Goal: Task Accomplishment & Management: Manage account settings

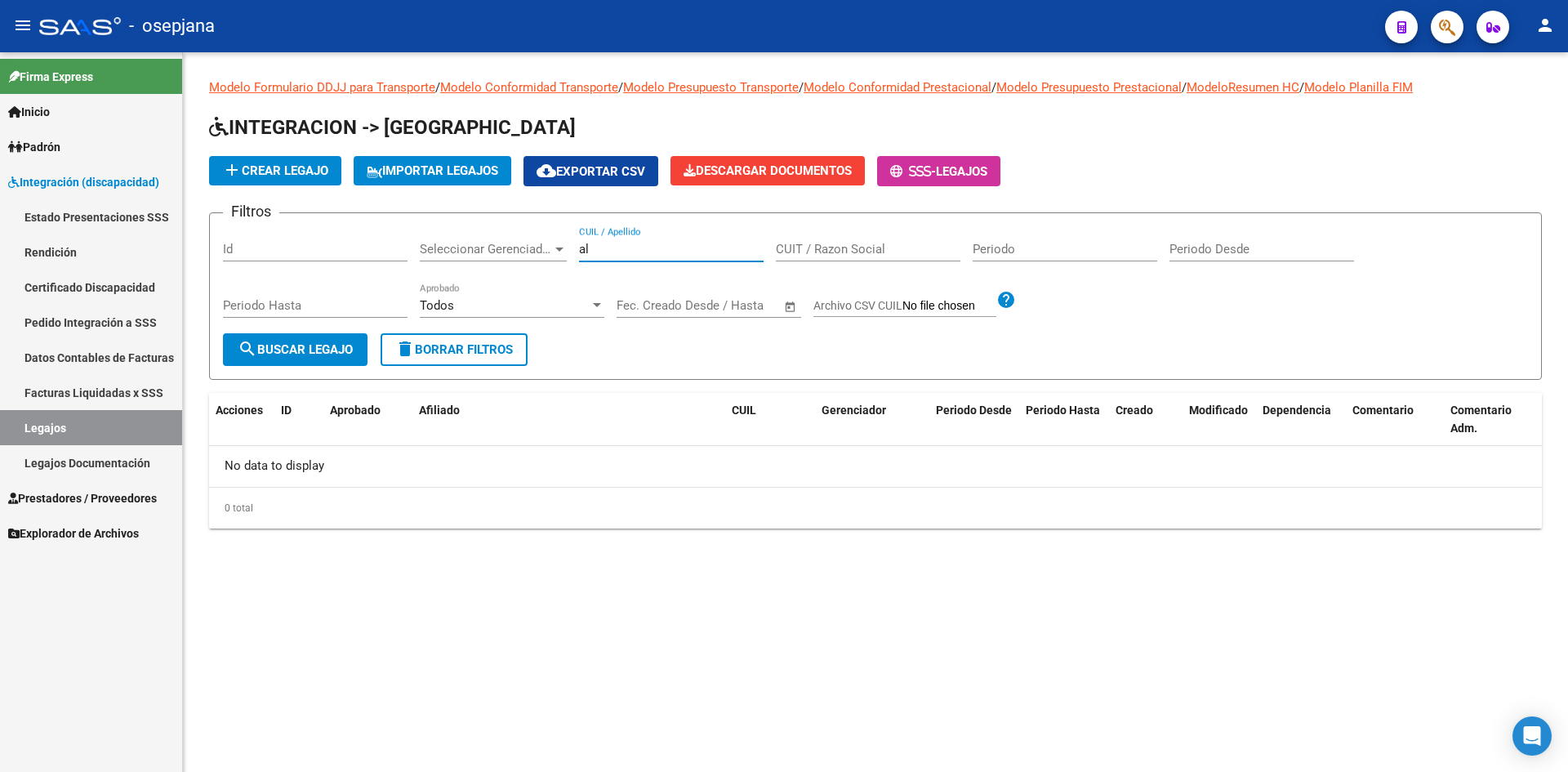
type input "a"
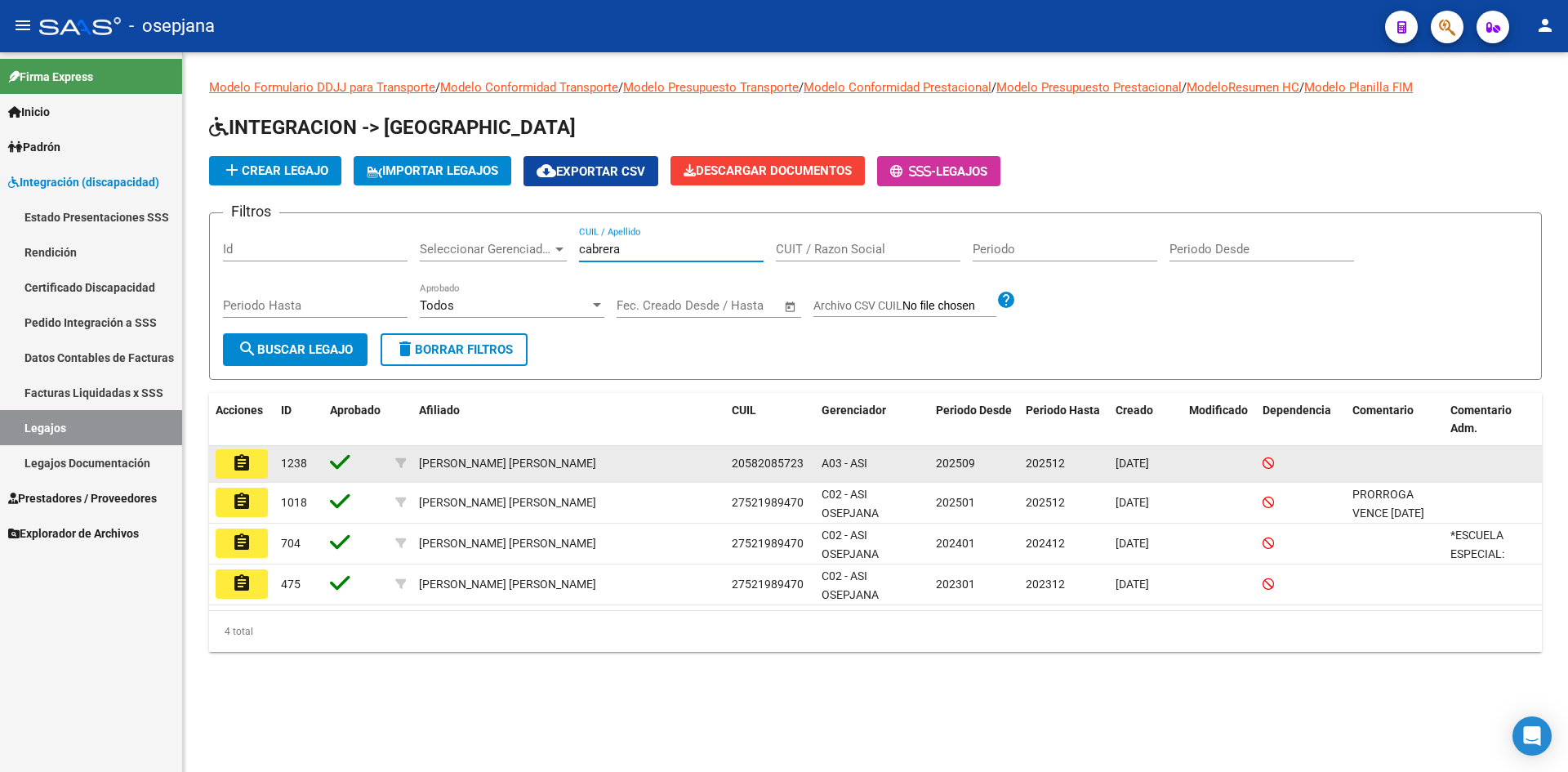
type input "cabrera"
click at [241, 461] on mat-icon "assignment" at bounding box center [241, 463] width 20 height 20
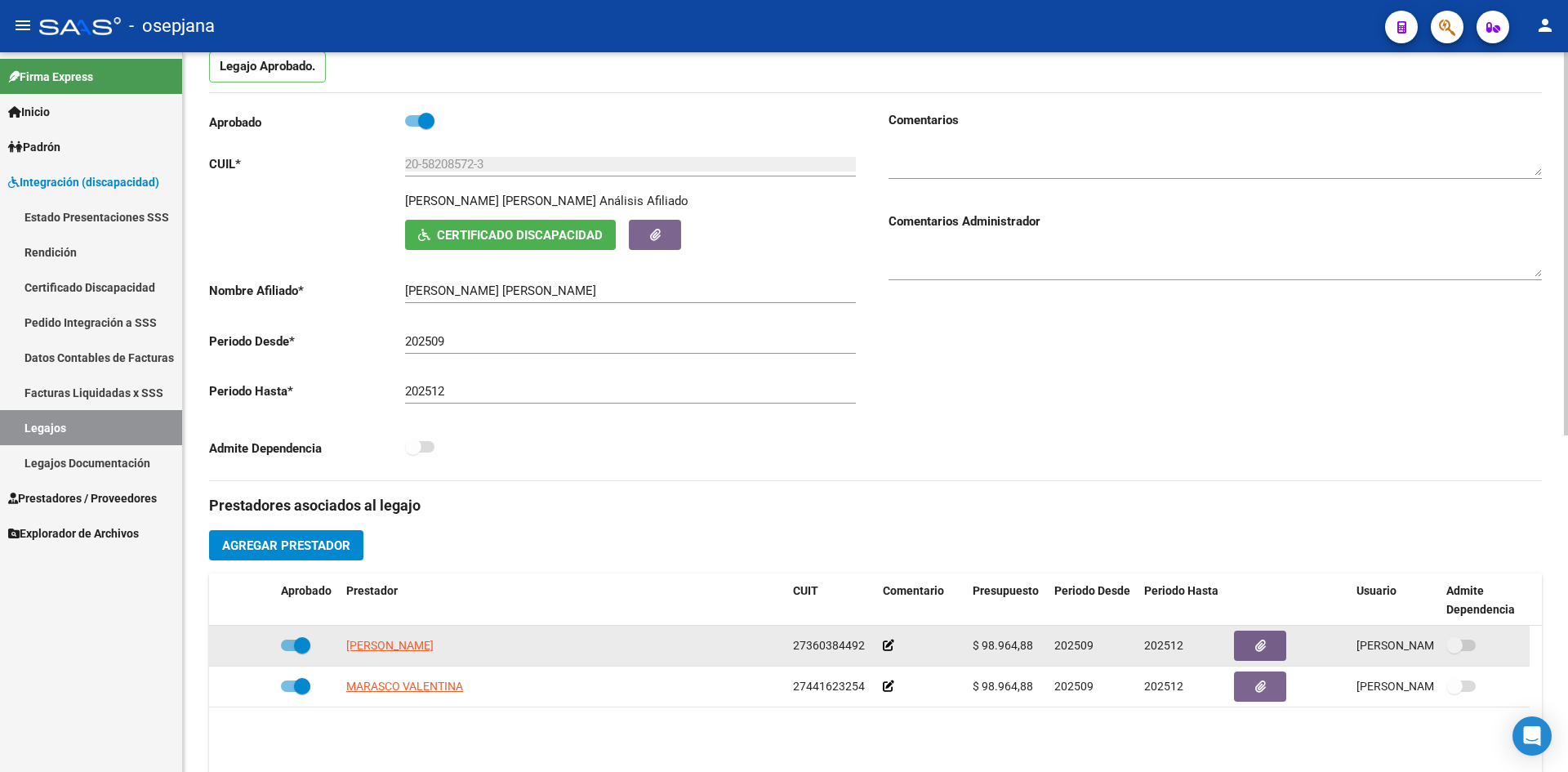
scroll to position [142, 0]
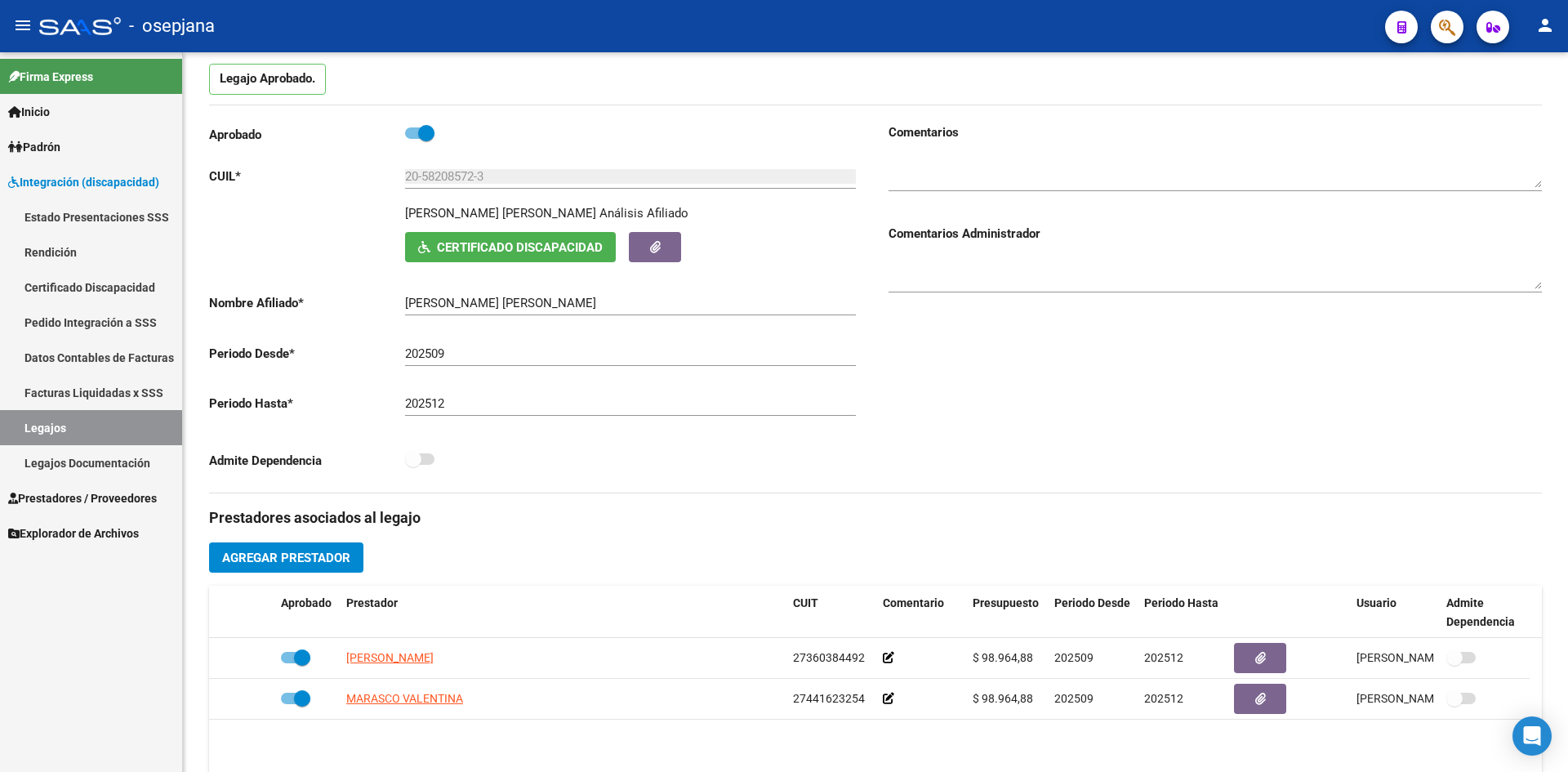
click at [36, 428] on link "Legajos" at bounding box center [91, 426] width 182 height 35
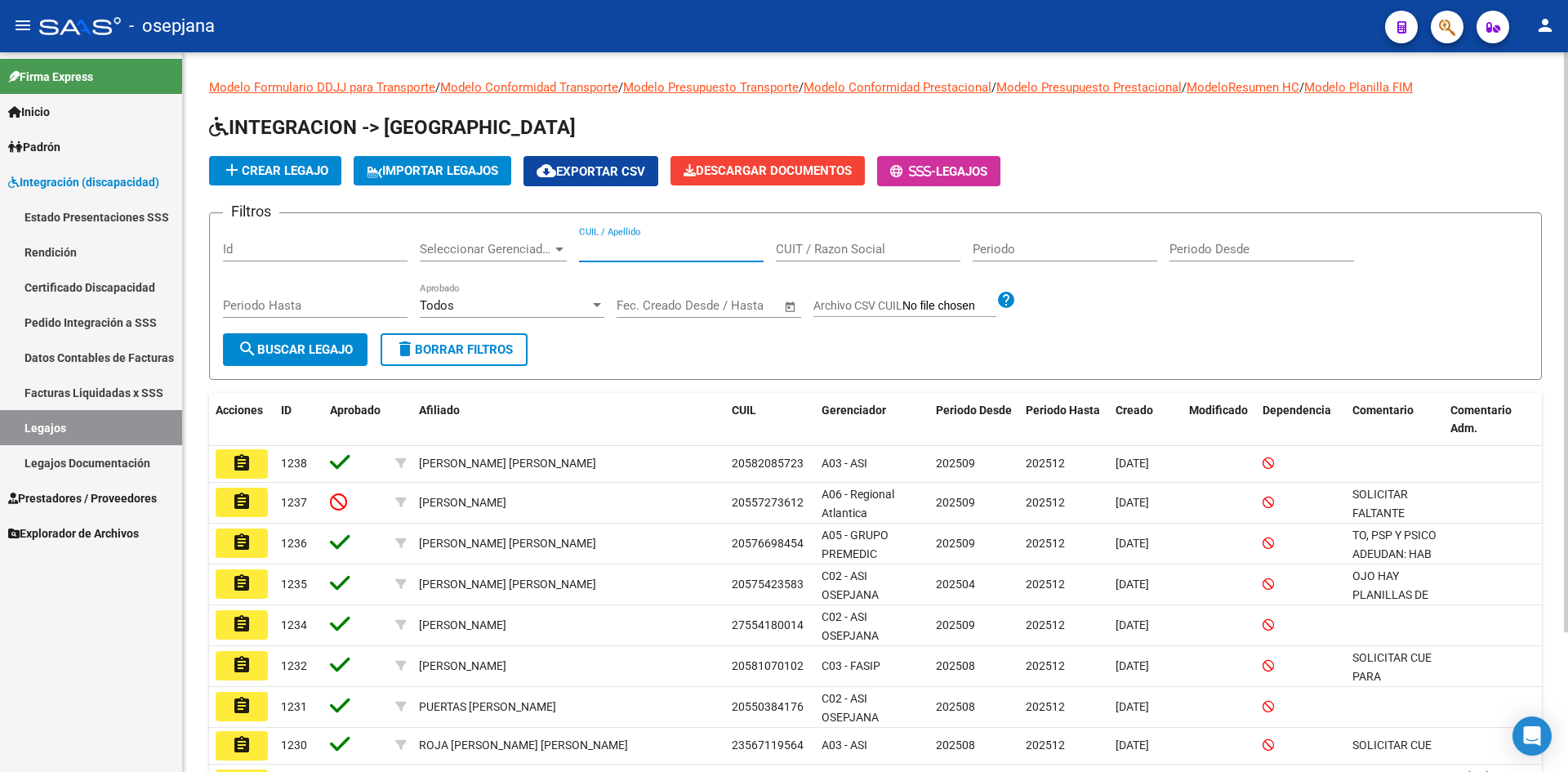
click at [659, 243] on input "CUIL / Apellido" at bounding box center [671, 249] width 185 height 15
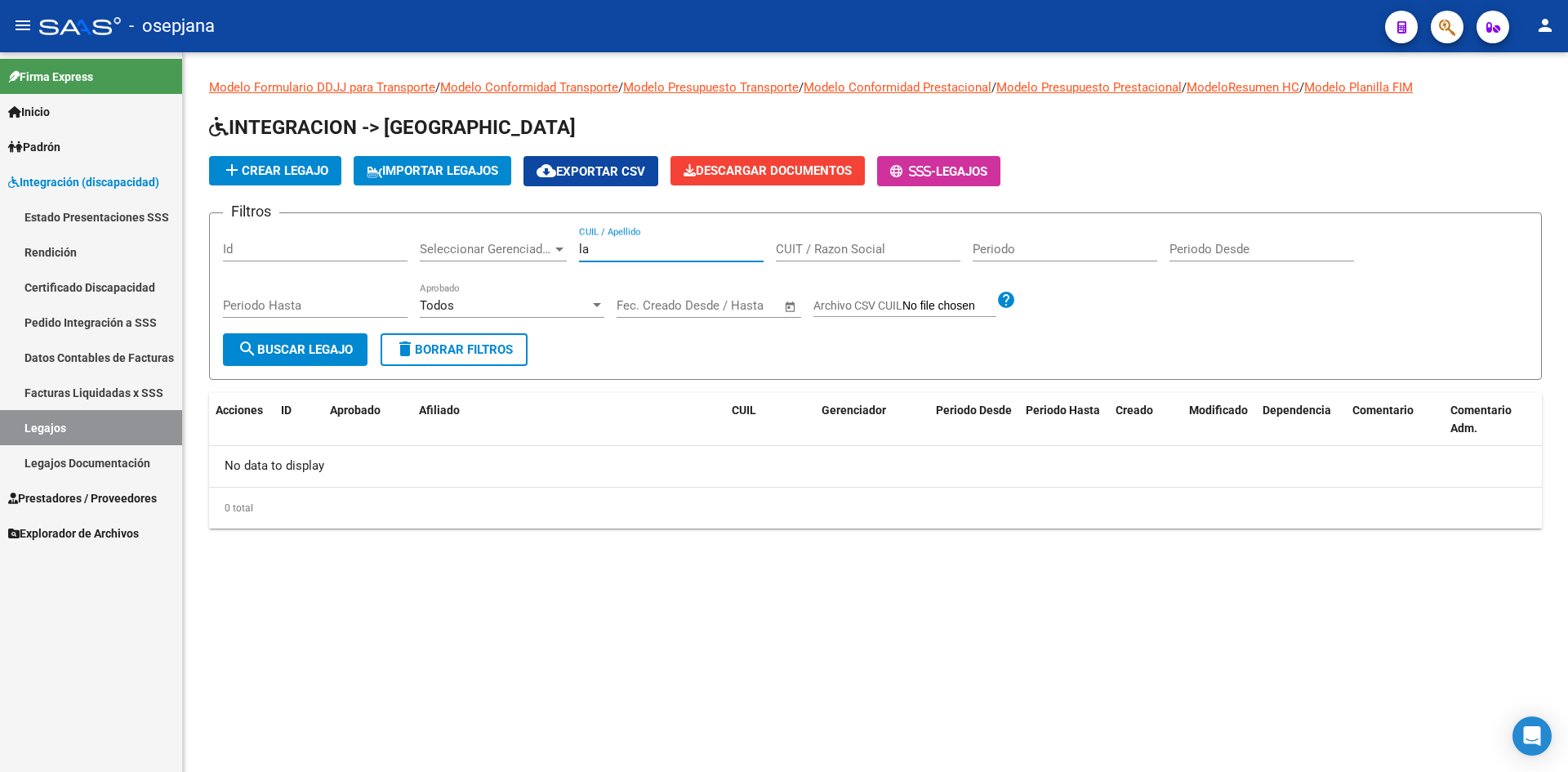
type input "l"
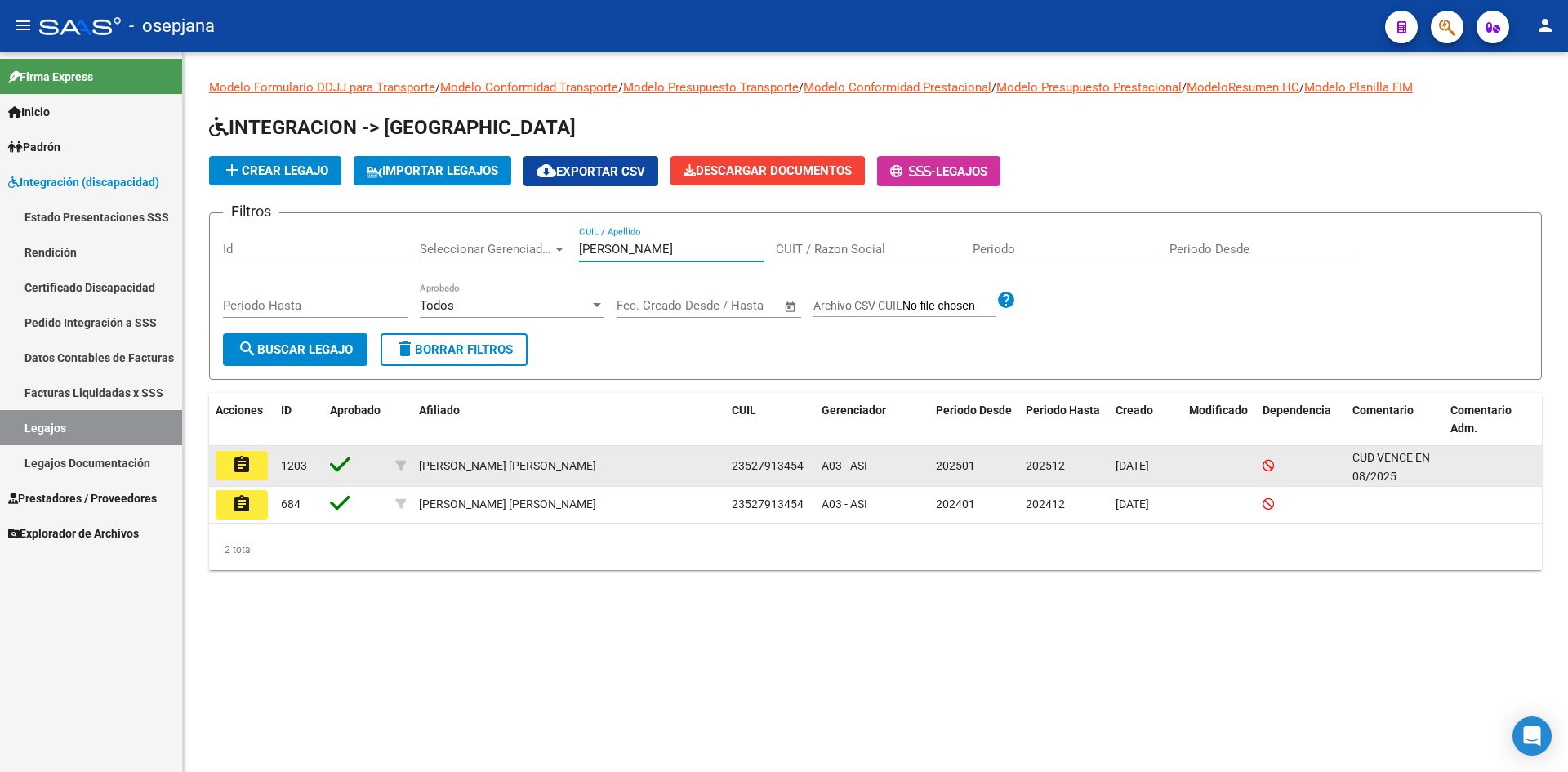
type input "[PERSON_NAME]"
drag, startPoint x: 746, startPoint y: 468, endPoint x: 794, endPoint y: 469, distance: 48.0
click at [794, 469] on span "23527913454" at bounding box center [768, 466] width 72 height 13
copy span "52791345"
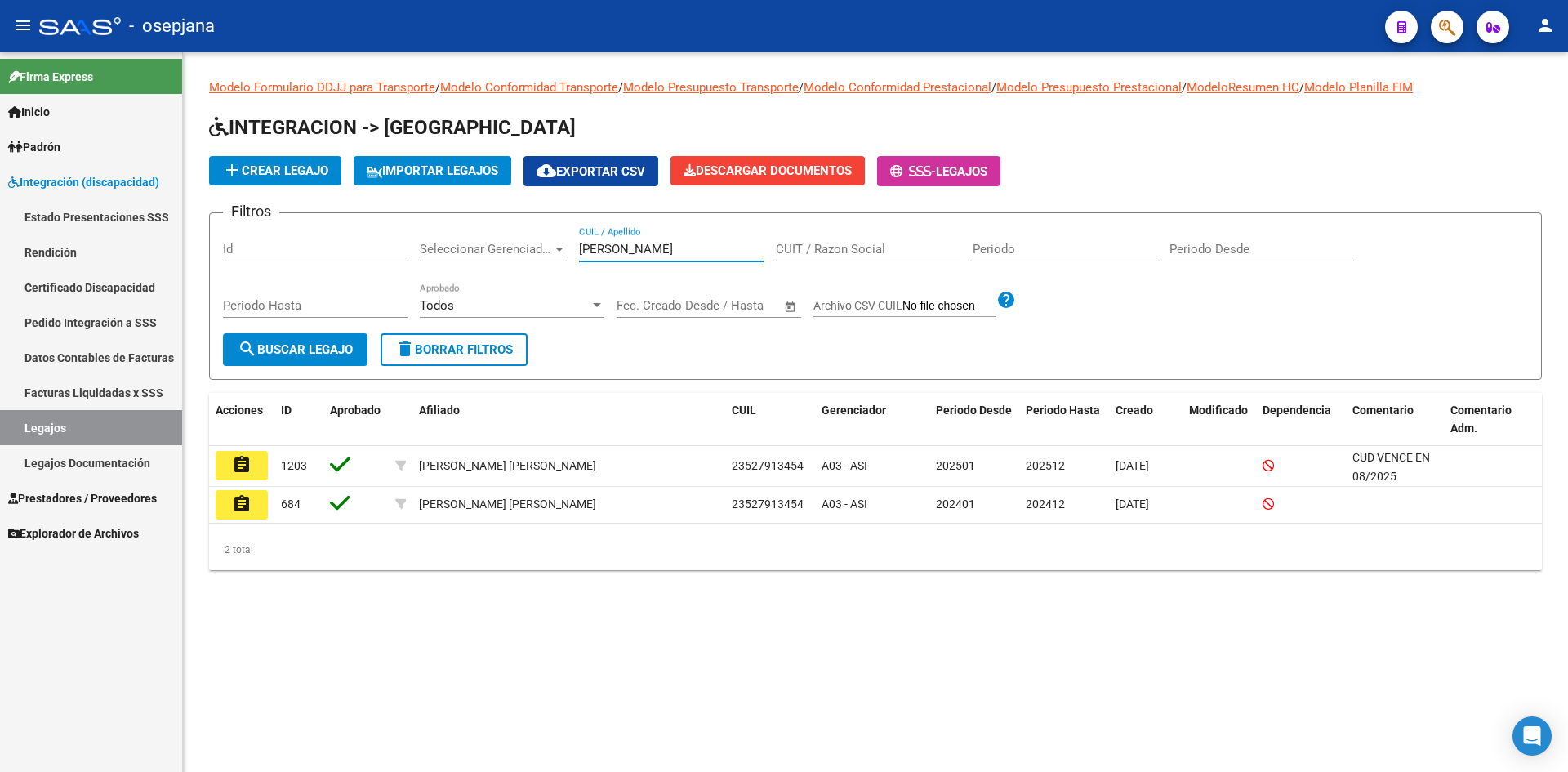
drag, startPoint x: 638, startPoint y: 251, endPoint x: 399, endPoint y: 251, distance: 239.0
click at [399, 251] on div "Filtros Id Seleccionar Gerenciador Seleccionar Gerenciador [PERSON_NAME] CUIL /…" at bounding box center [875, 280] width 1305 height 107
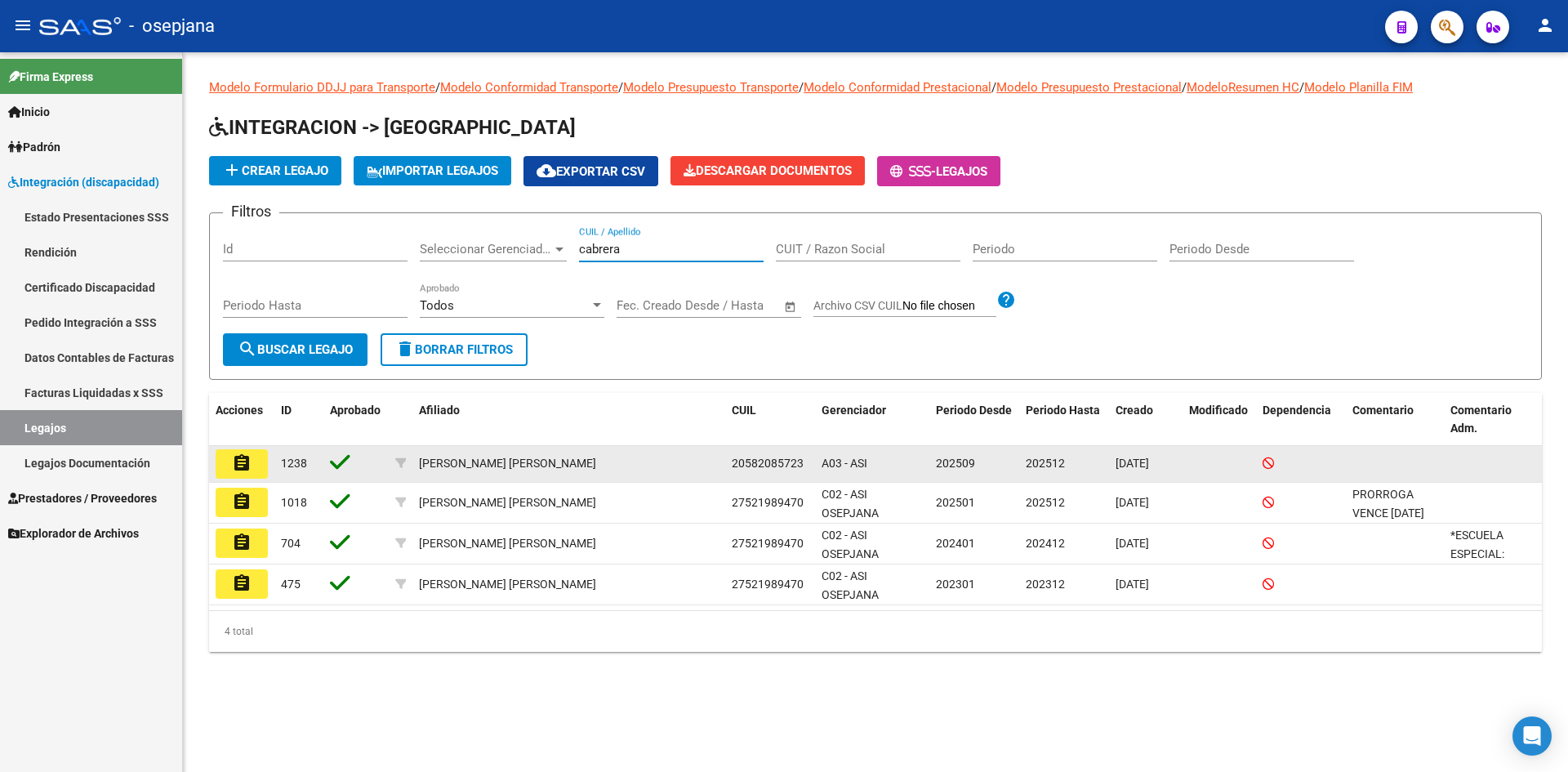
type input "cabrera"
click at [247, 465] on mat-icon "assignment" at bounding box center [241, 463] width 20 height 20
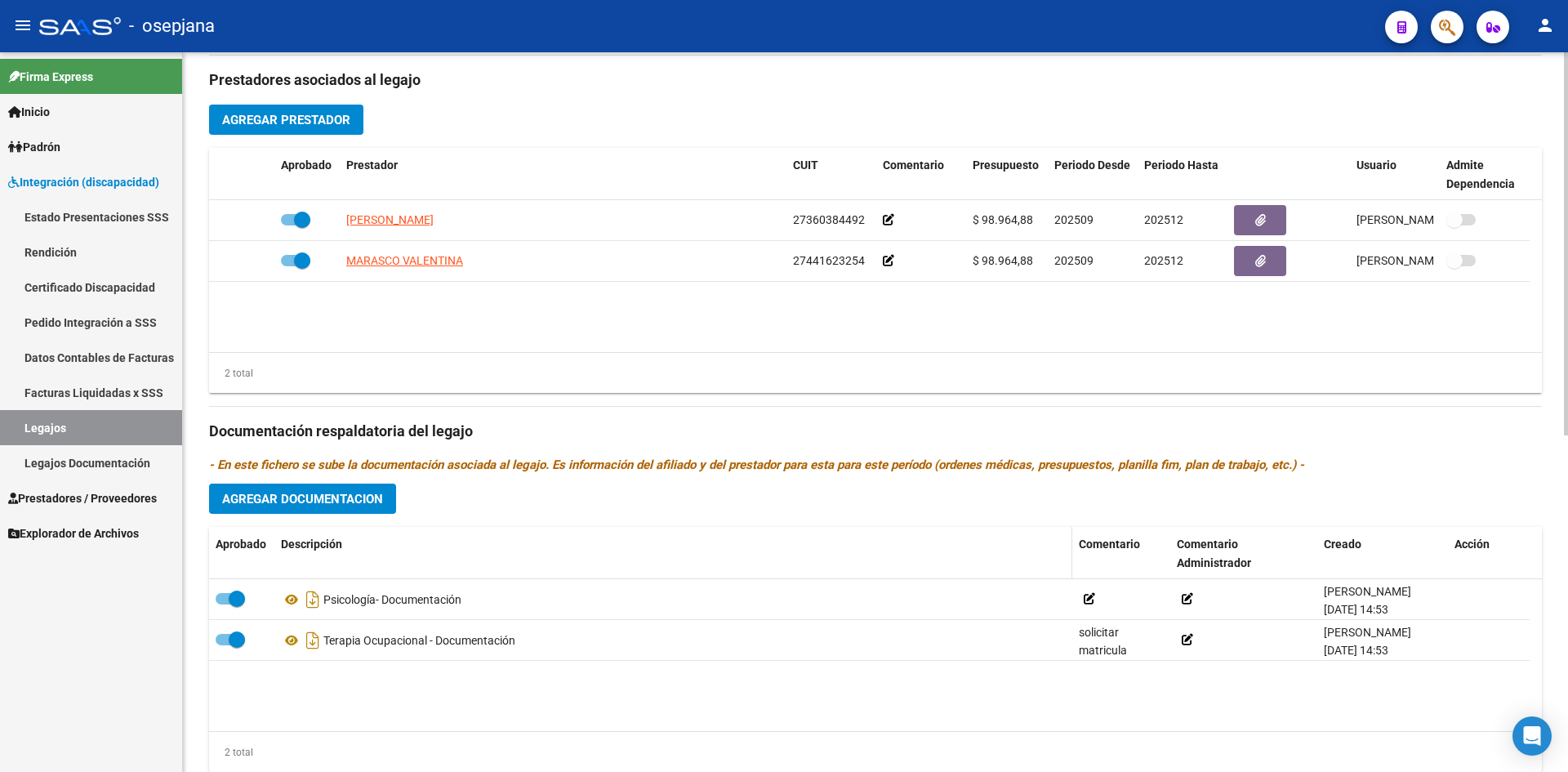
scroll to position [632, 0]
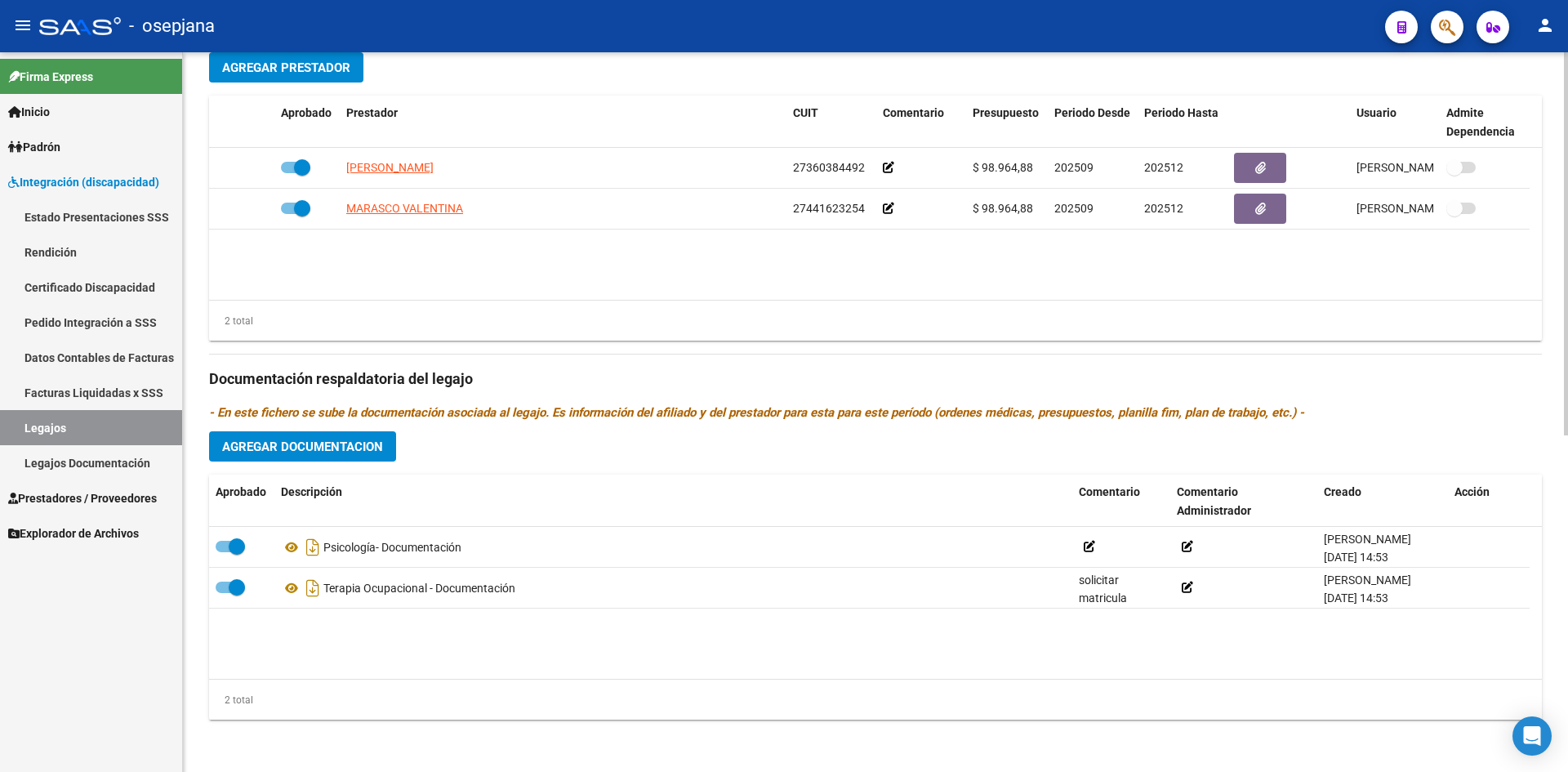
click at [347, 445] on span "Agregar Documentacion" at bounding box center [303, 447] width 161 height 15
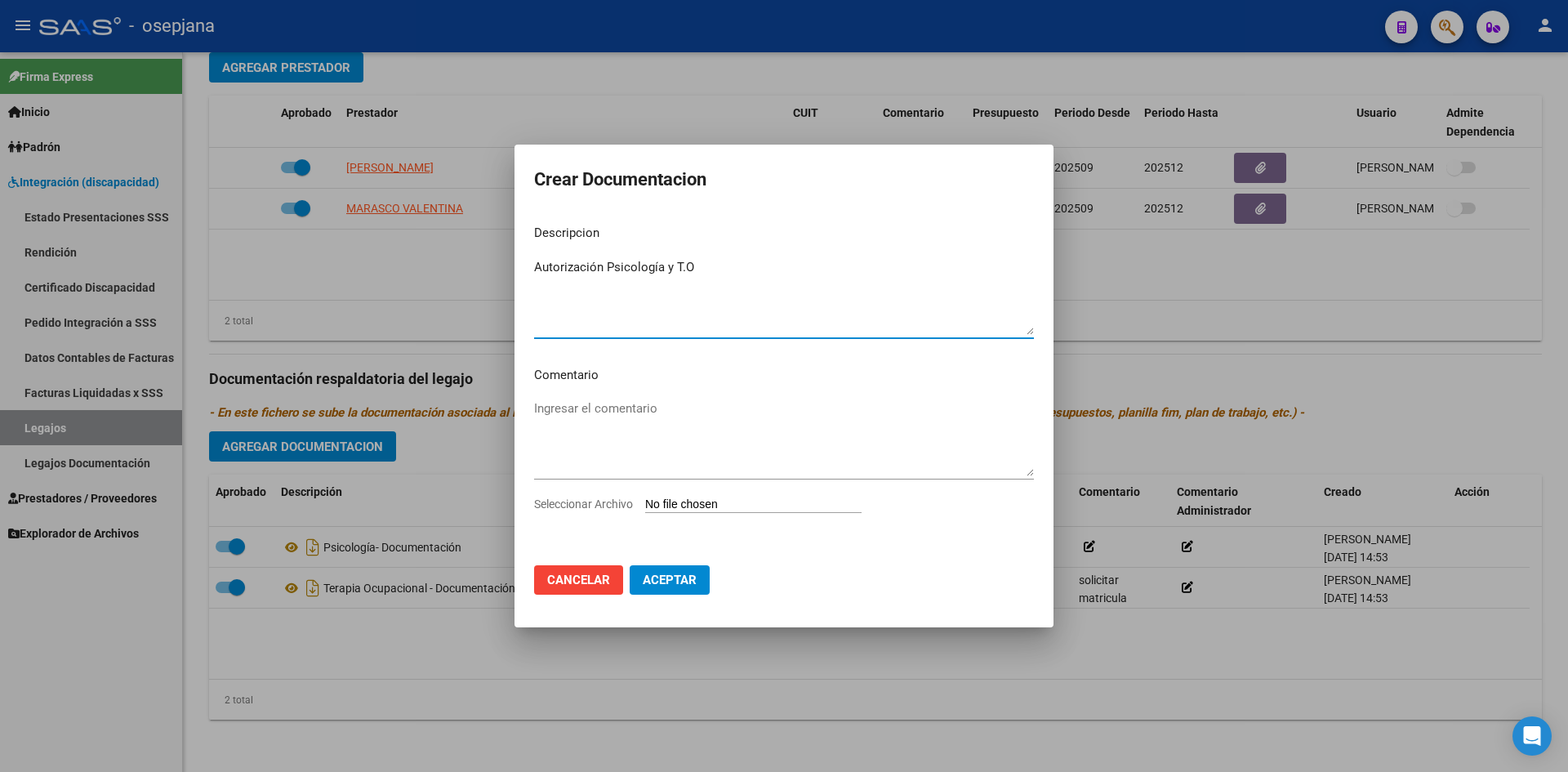
type textarea "Autorización Psicología y T.O"
click at [673, 508] on input "Seleccionar Archivo" at bounding box center [753, 505] width 216 height 16
type input "C:\fakepath\Autorizacion Psicologia y TO.pdf"
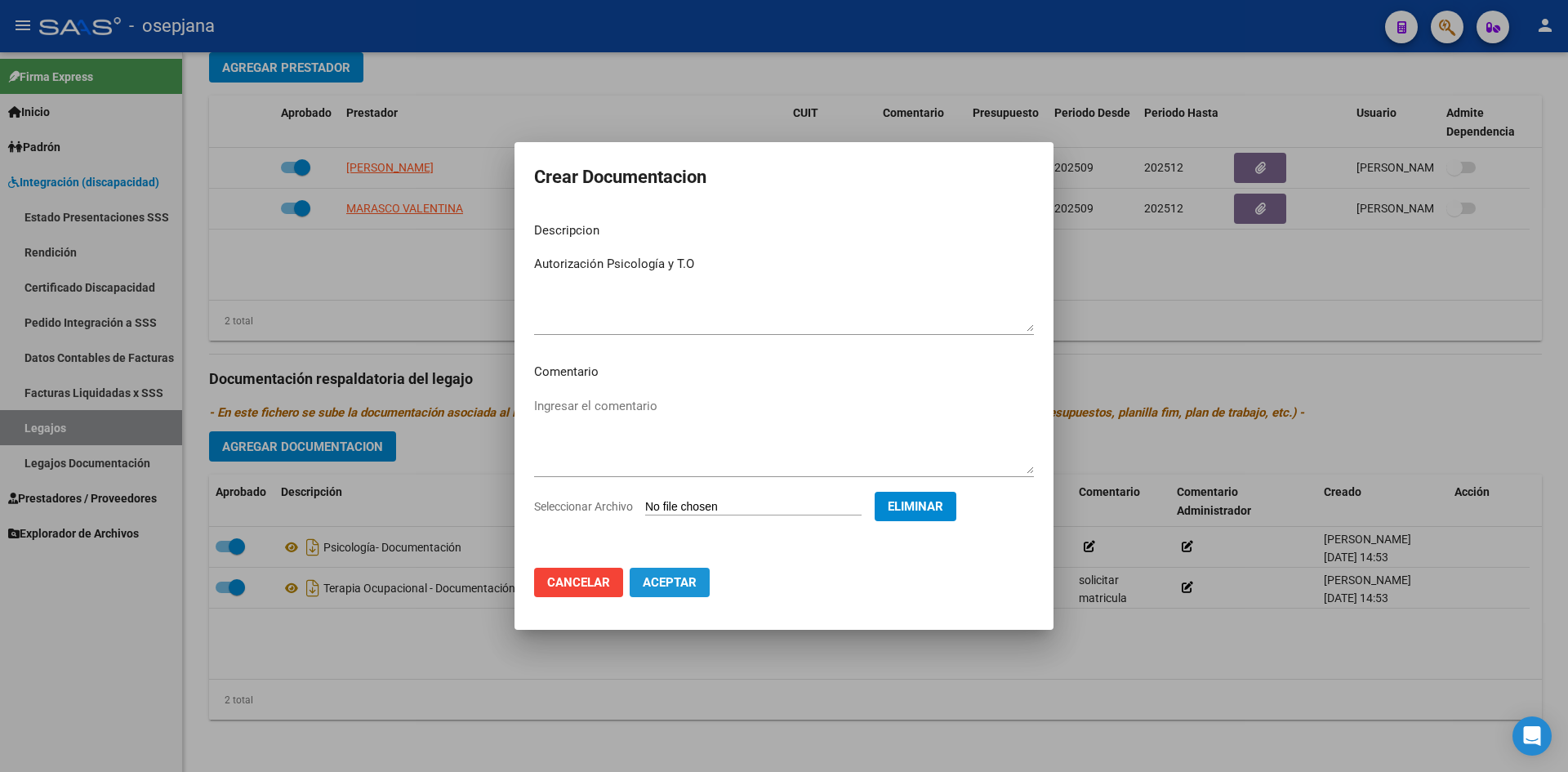
click at [659, 579] on span "Aceptar" at bounding box center [669, 582] width 54 height 15
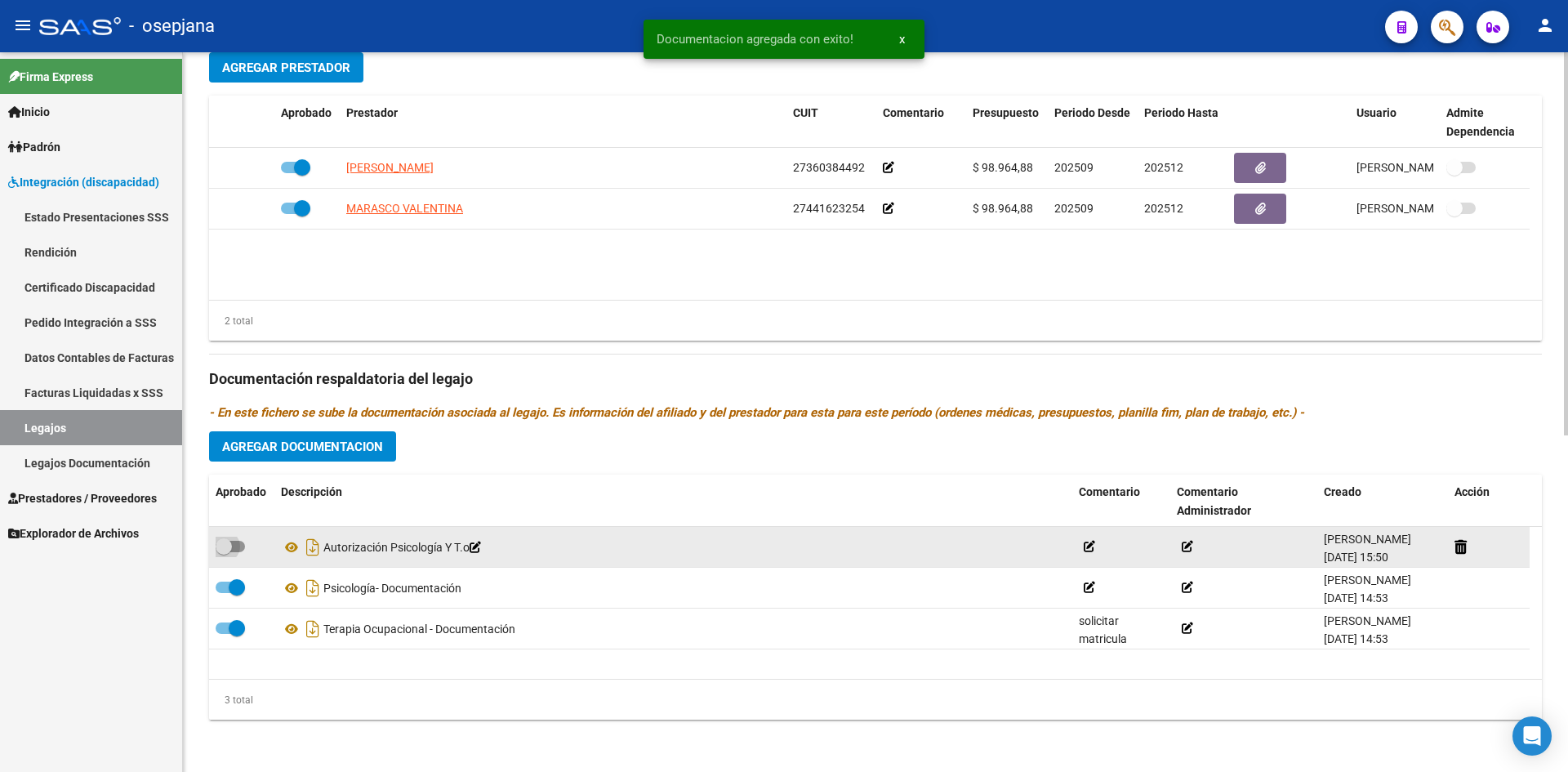
click at [239, 548] on span at bounding box center [230, 547] width 29 height 11
click at [224, 552] on input "checkbox" at bounding box center [223, 552] width 1 height 1
checkbox input "true"
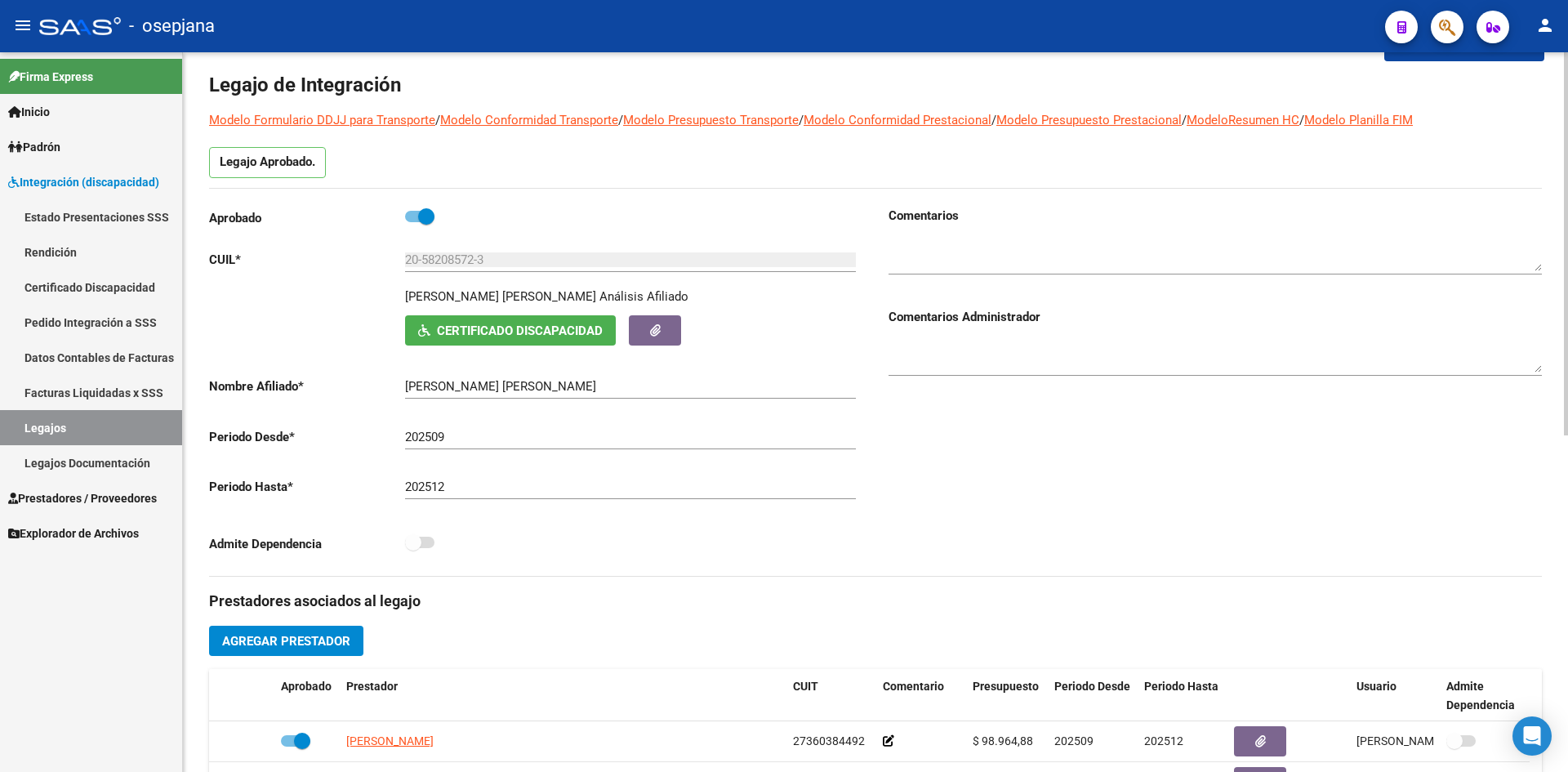
scroll to position [0, 0]
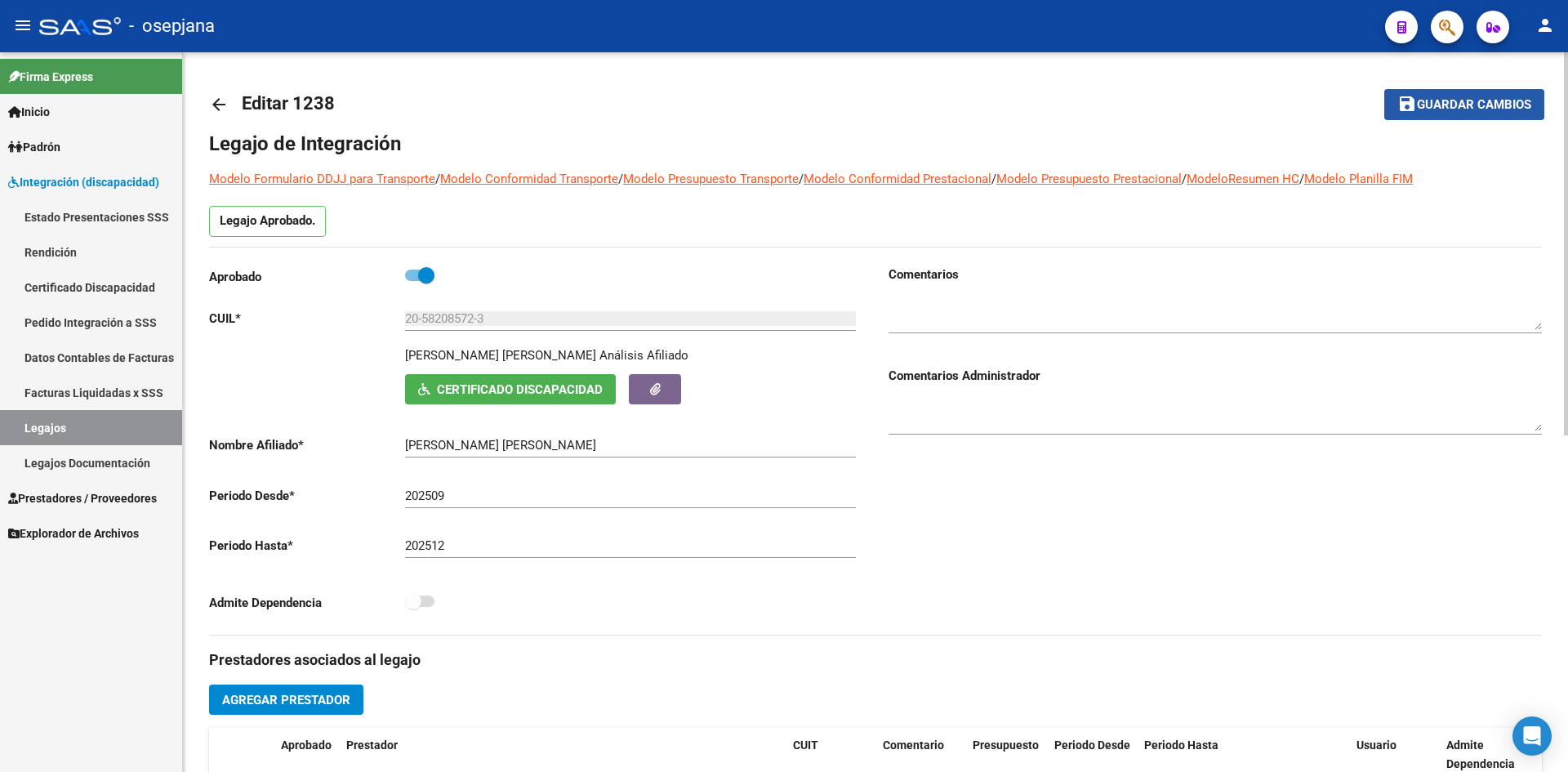
click at [1462, 108] on span "Guardar cambios" at bounding box center [1475, 105] width 115 height 15
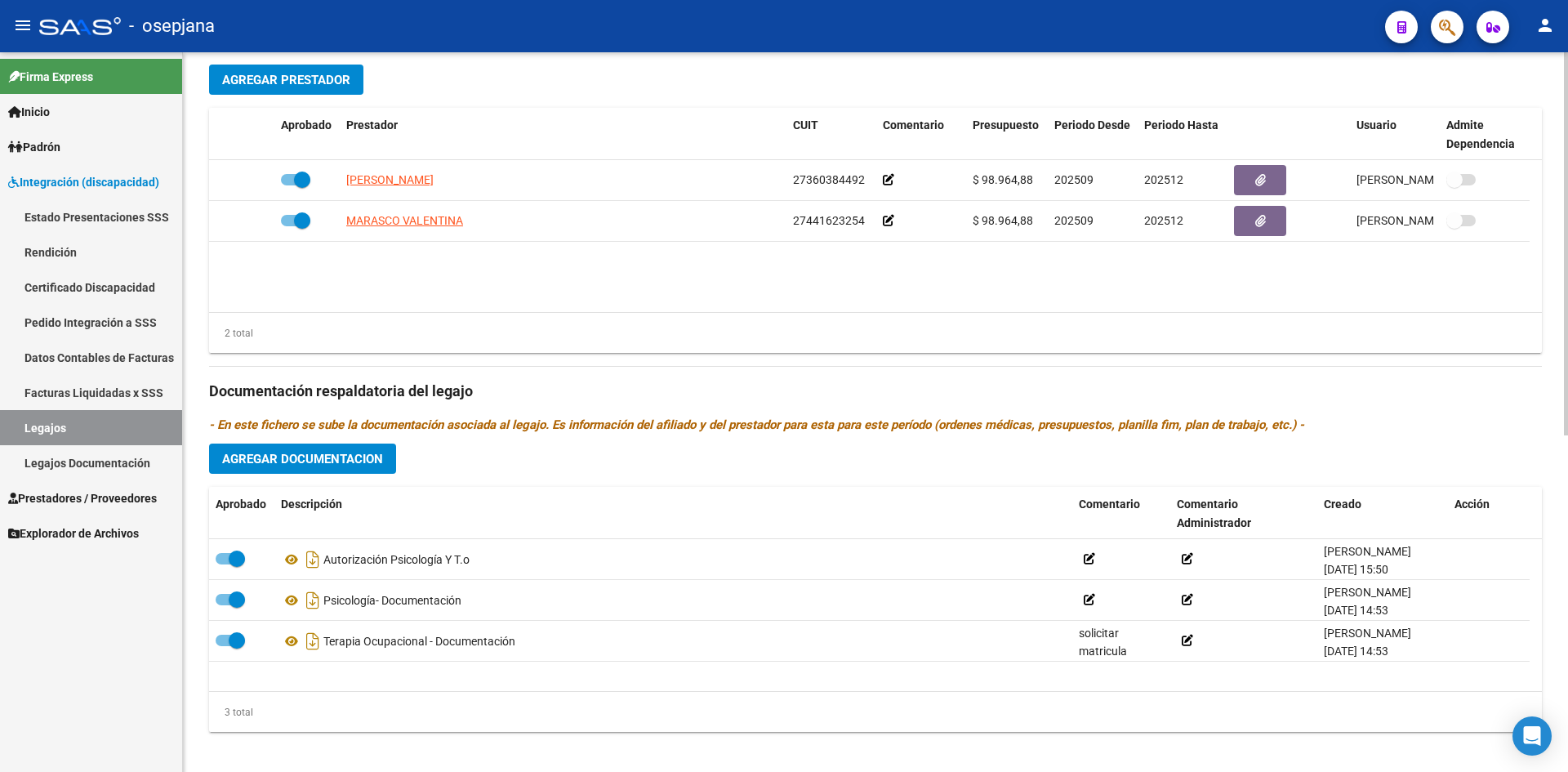
scroll to position [632, 0]
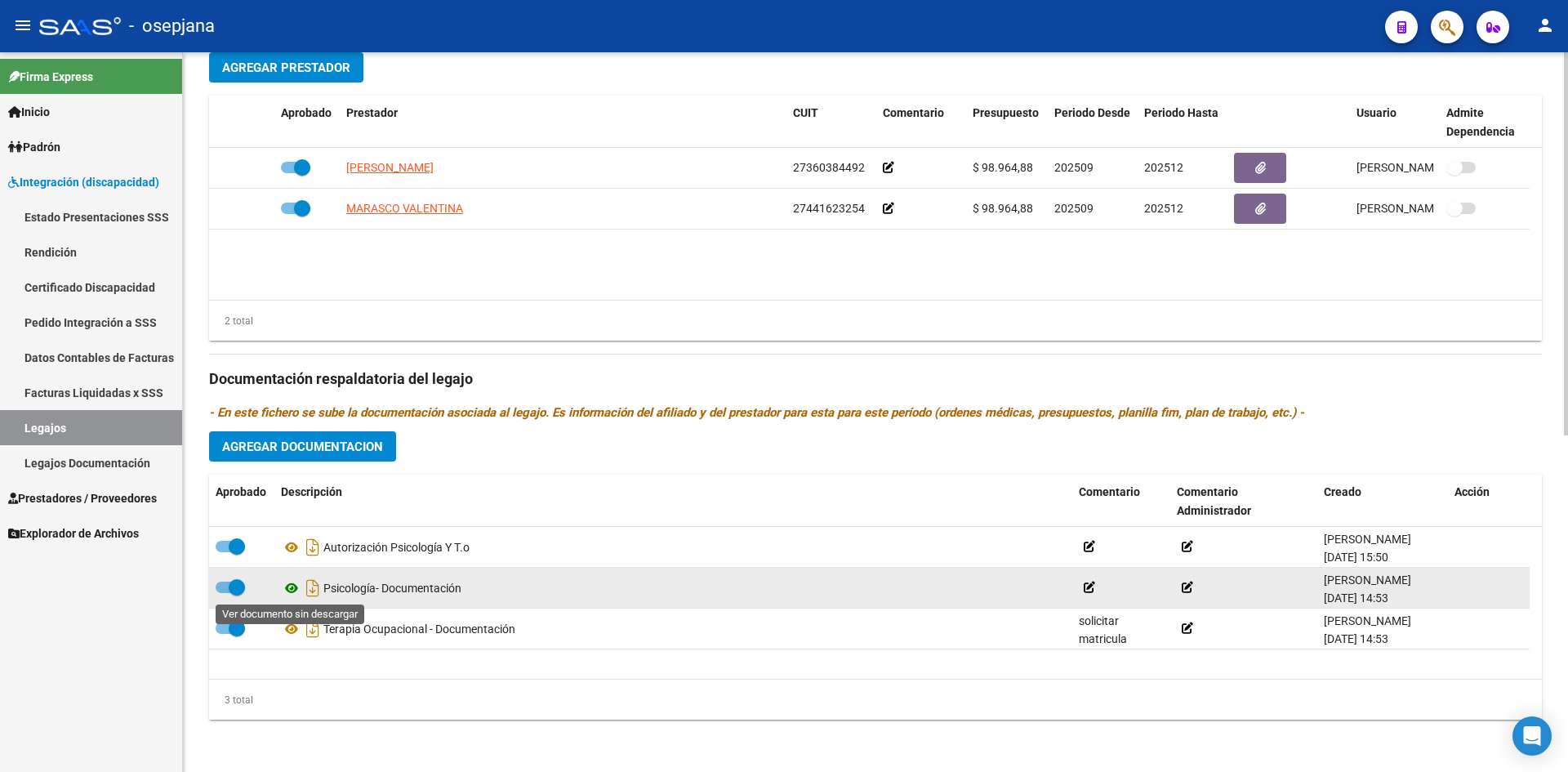
click at [291, 586] on icon at bounding box center [291, 588] width 22 height 20
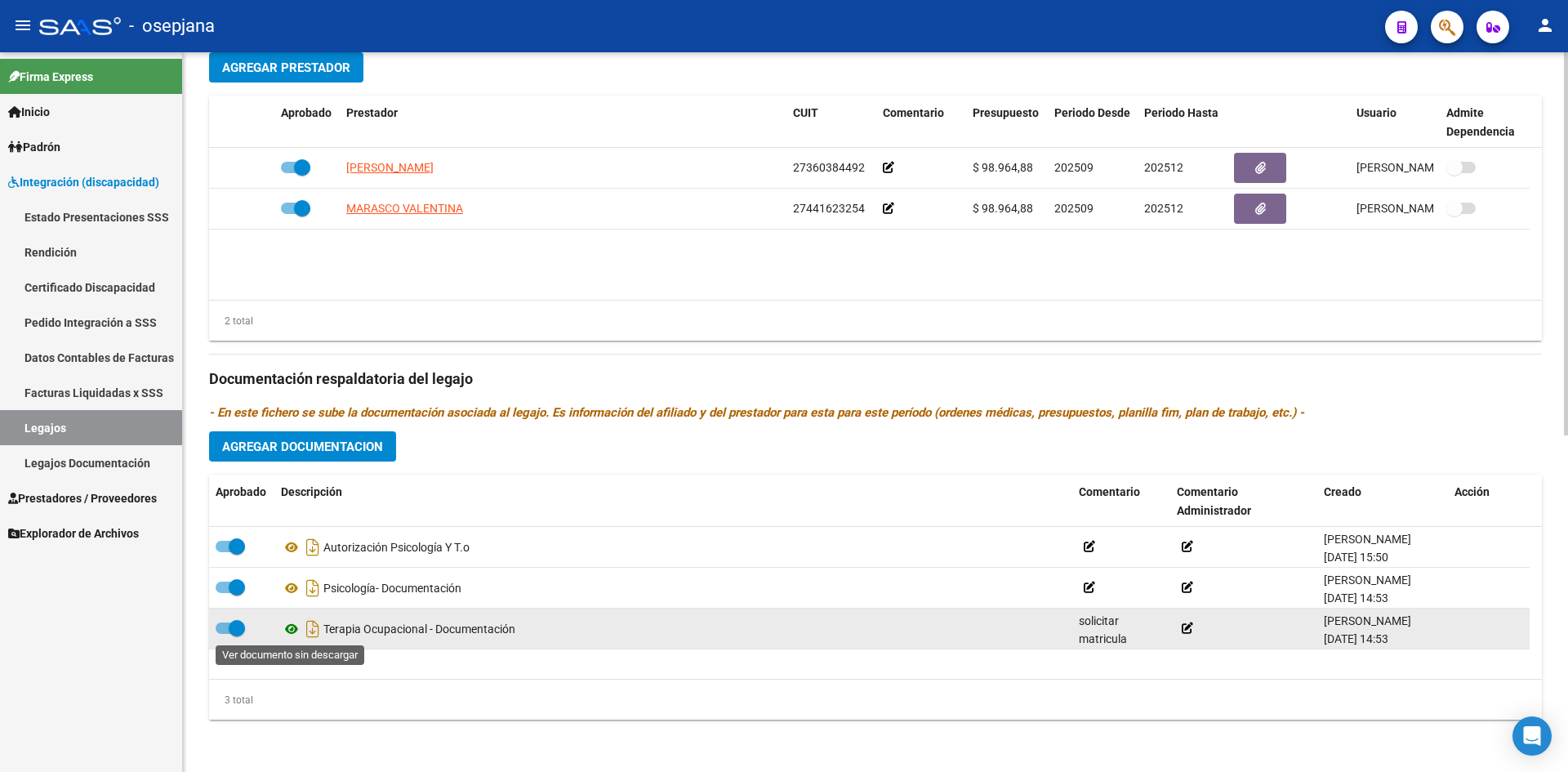
click at [290, 629] on icon at bounding box center [291, 628] width 22 height 20
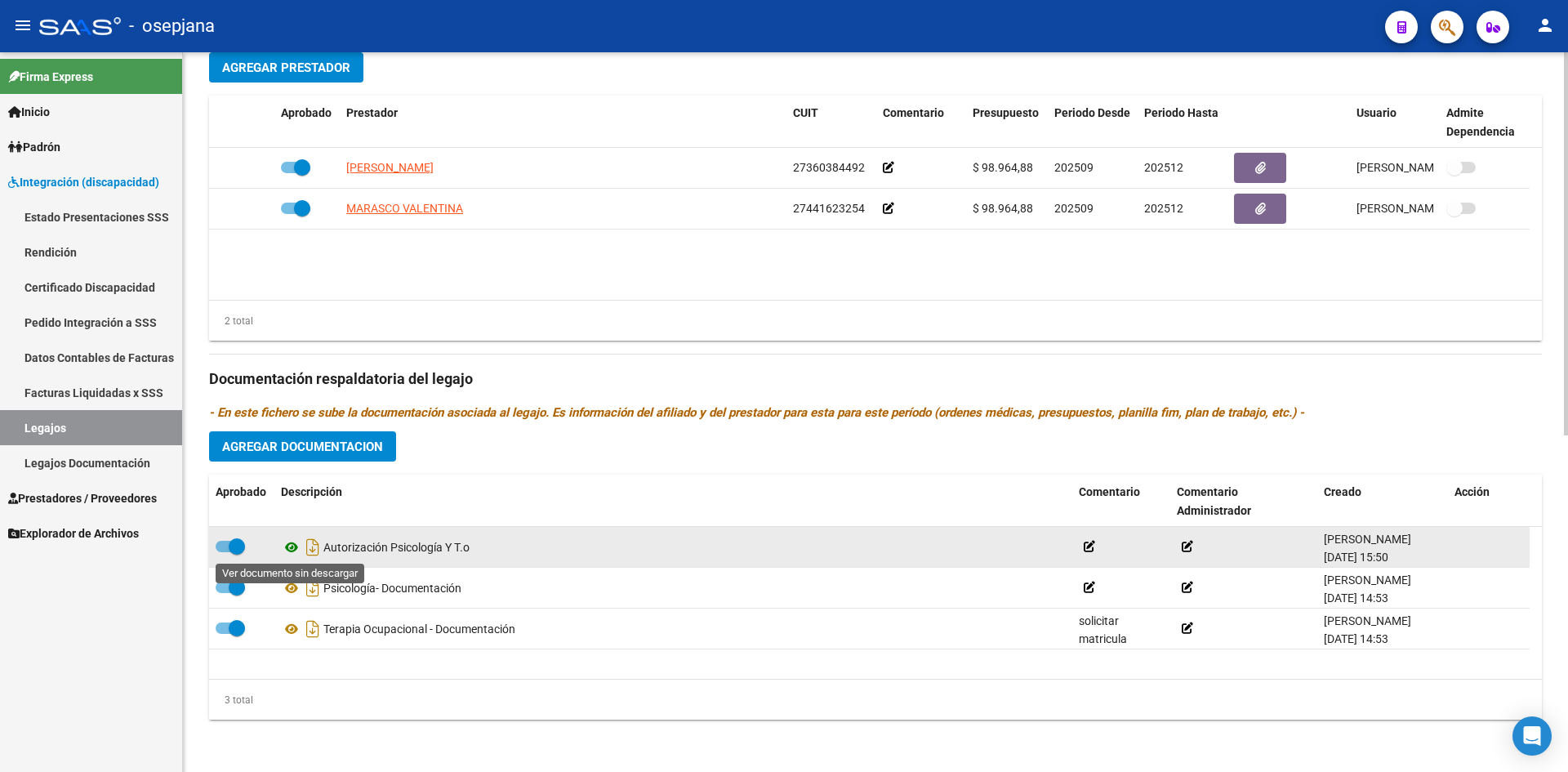
click at [291, 544] on icon at bounding box center [291, 547] width 22 height 20
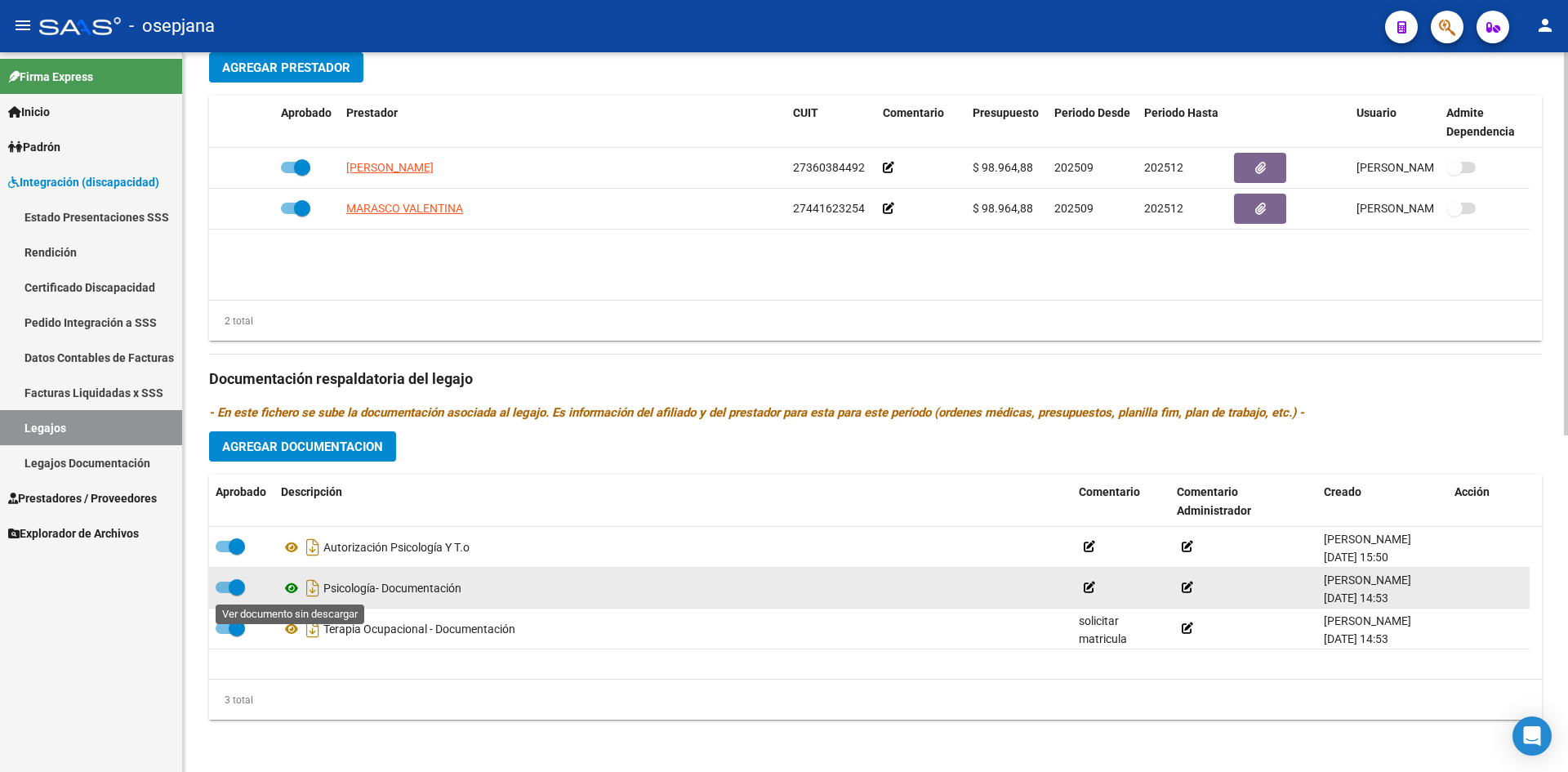
click at [289, 582] on icon at bounding box center [291, 588] width 22 height 20
